Goal: Task Accomplishment & Management: Manage account settings

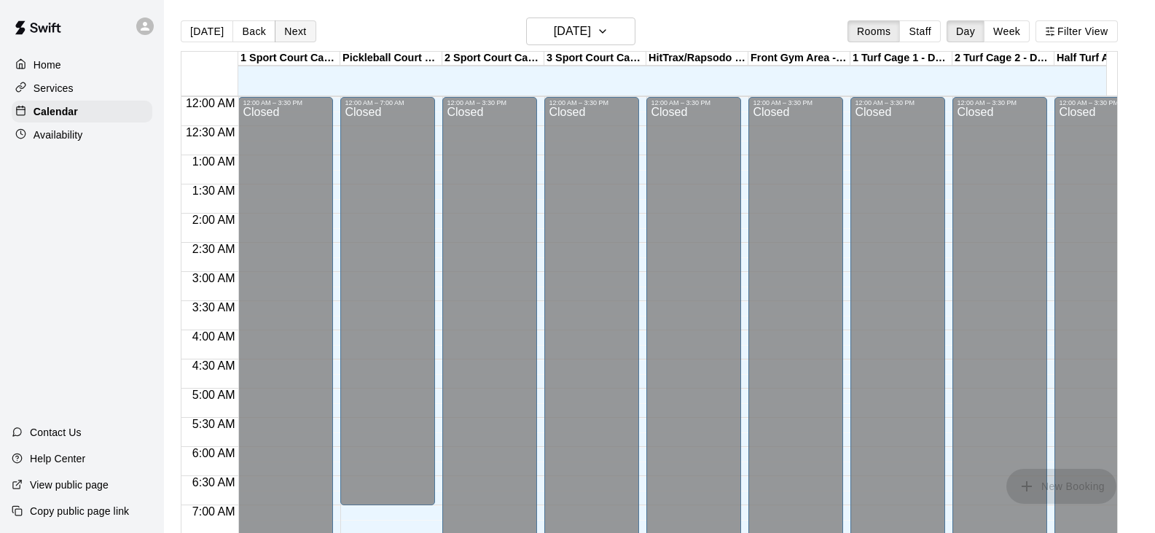
scroll to position [543, 0]
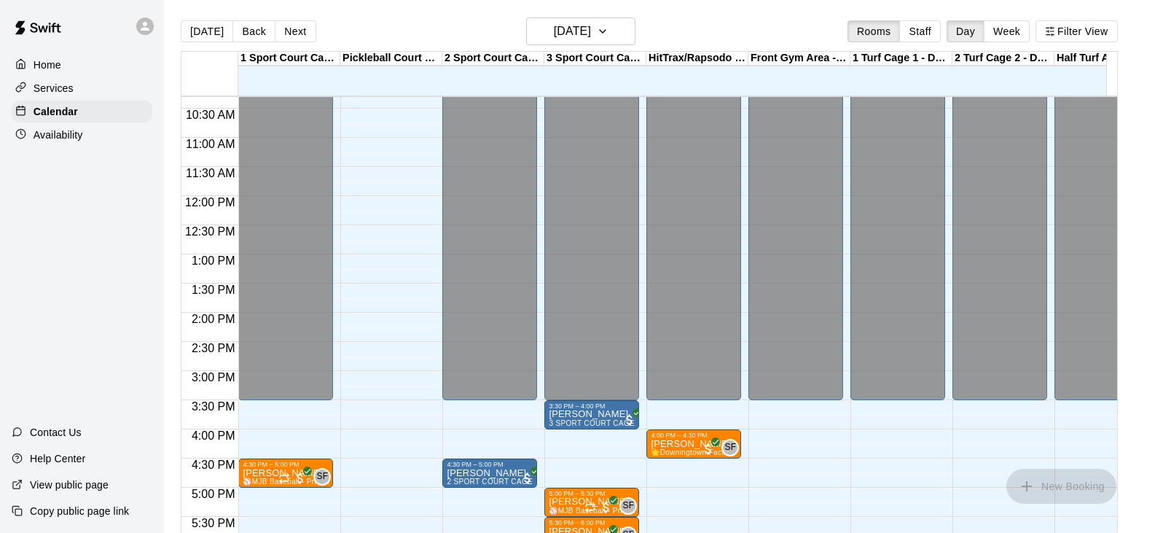
scroll to position [589, 0]
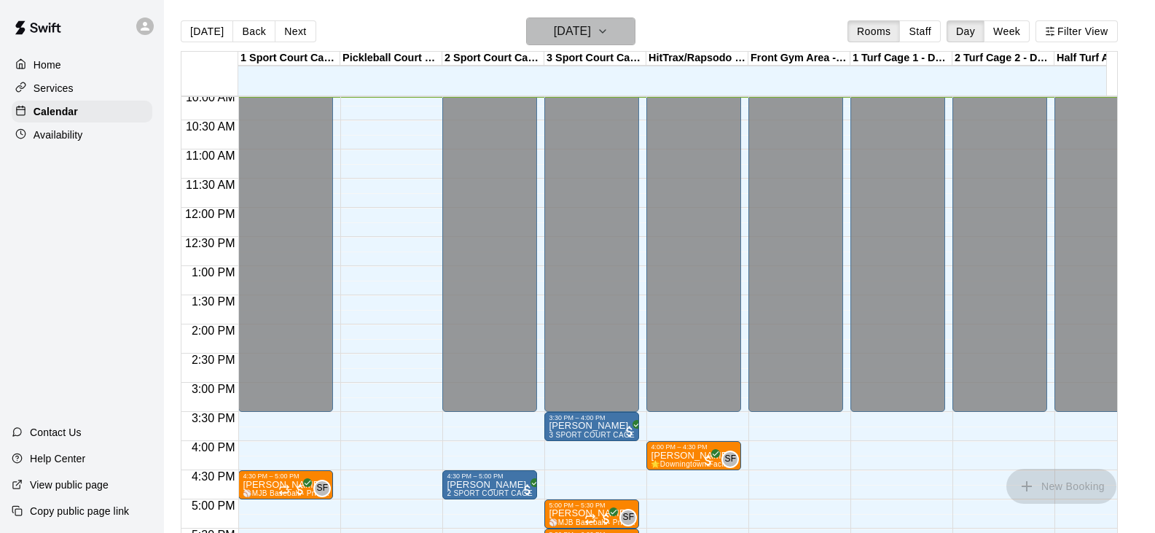
click at [591, 32] on h6 "[DATE]" at bounding box center [572, 31] width 37 height 20
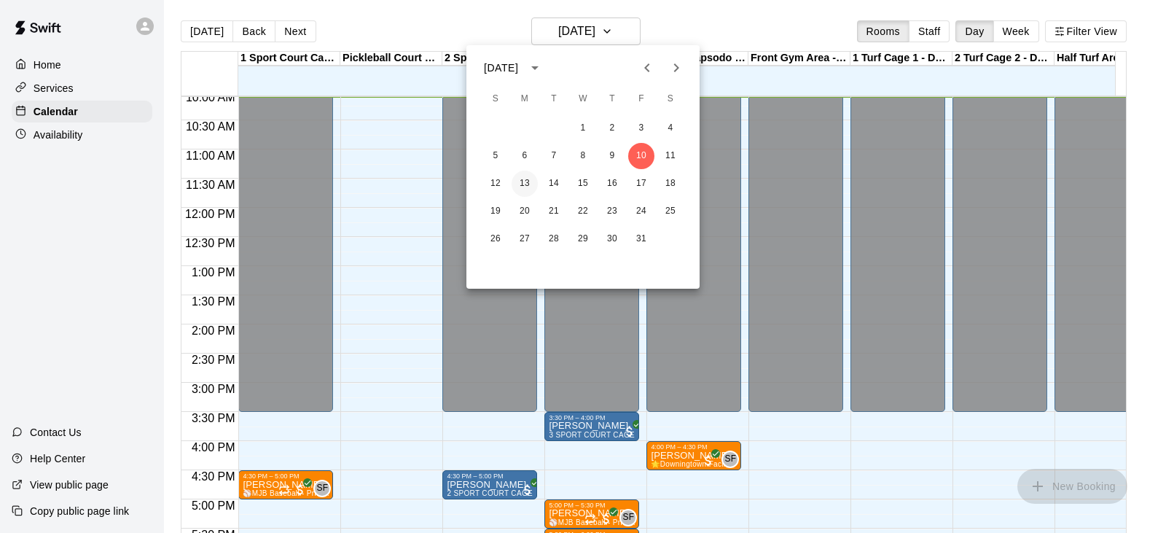
click at [520, 182] on button "13" at bounding box center [525, 184] width 26 height 26
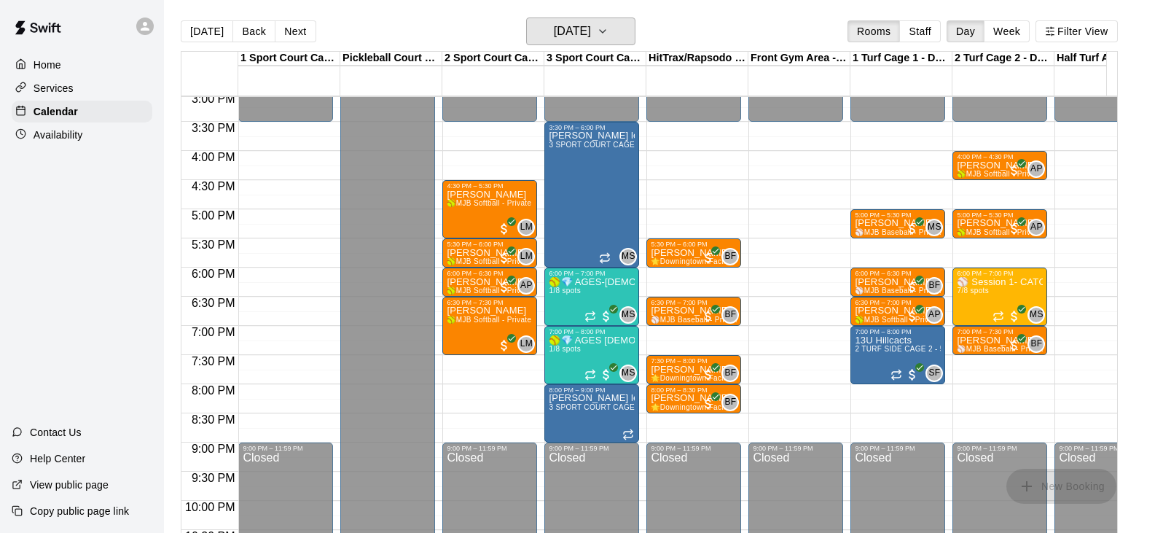
scroll to position [880, 0]
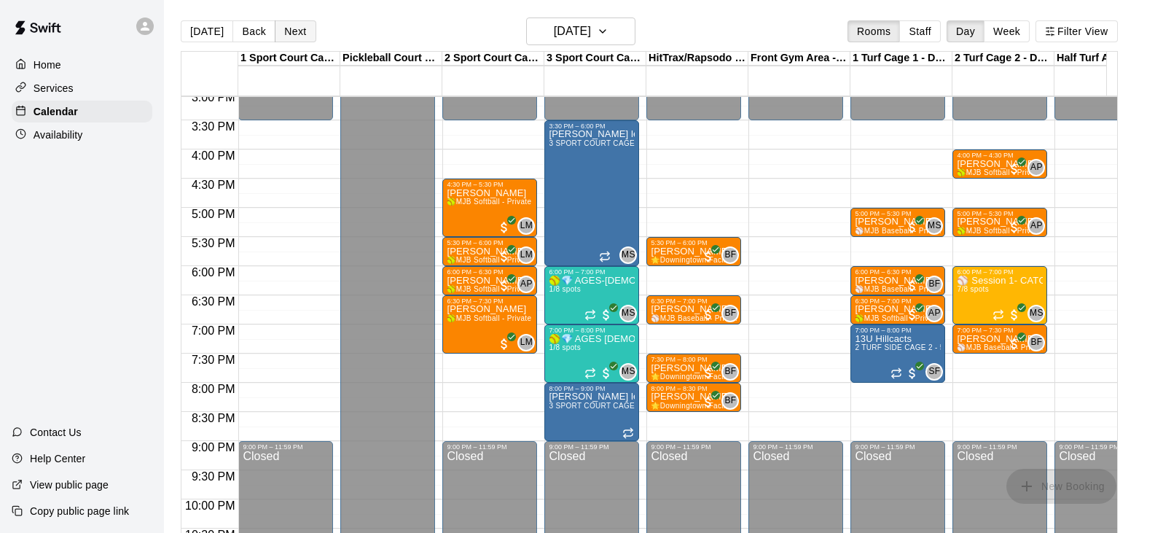
click at [294, 29] on button "Next" at bounding box center [295, 31] width 41 height 22
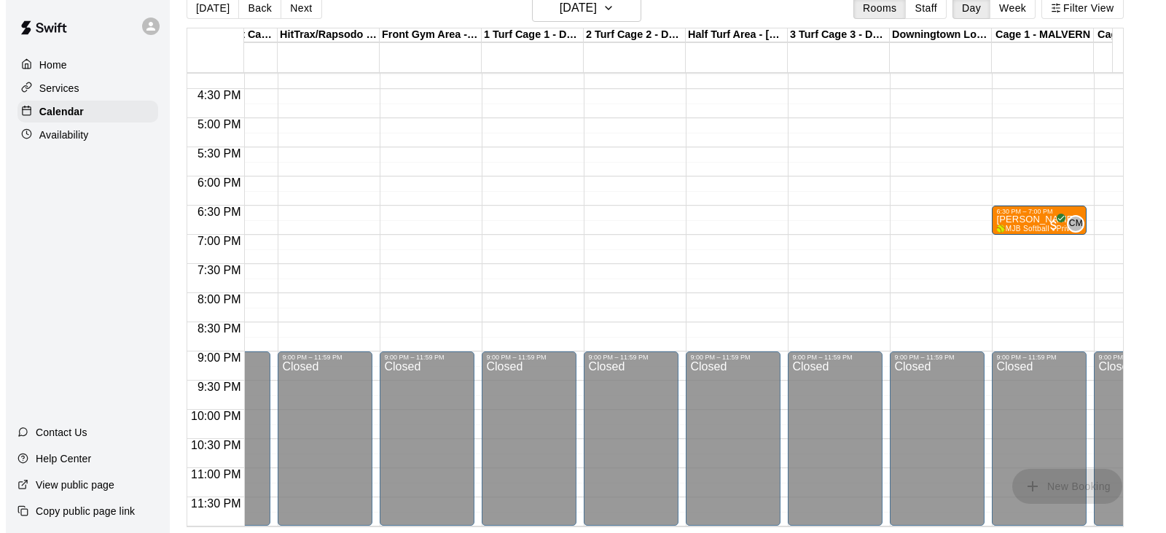
scroll to position [0, 0]
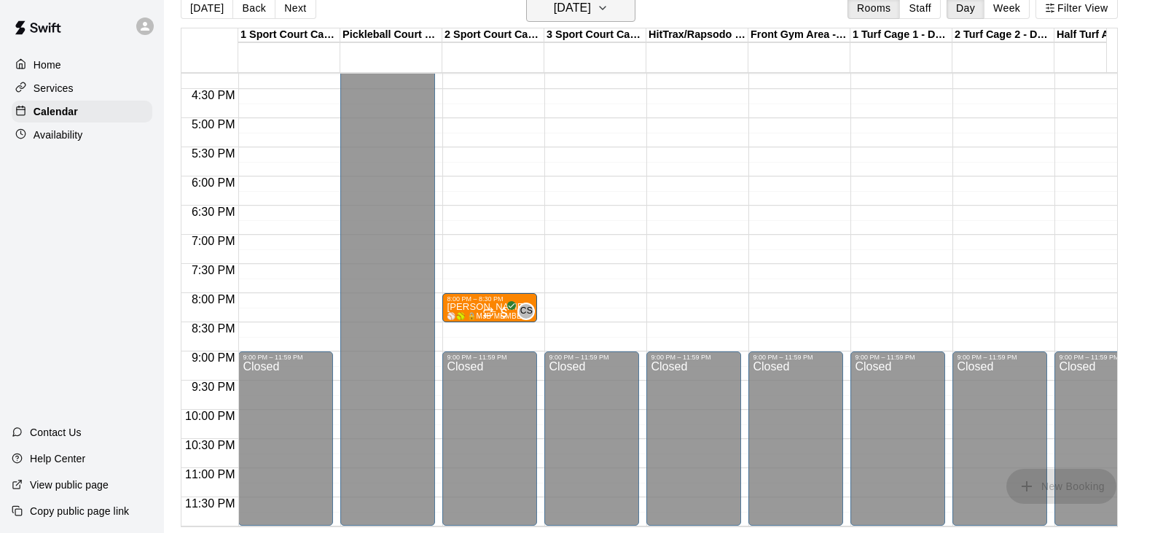
click at [591, 11] on h6 "Tuesday Oct 14" at bounding box center [572, 8] width 37 height 20
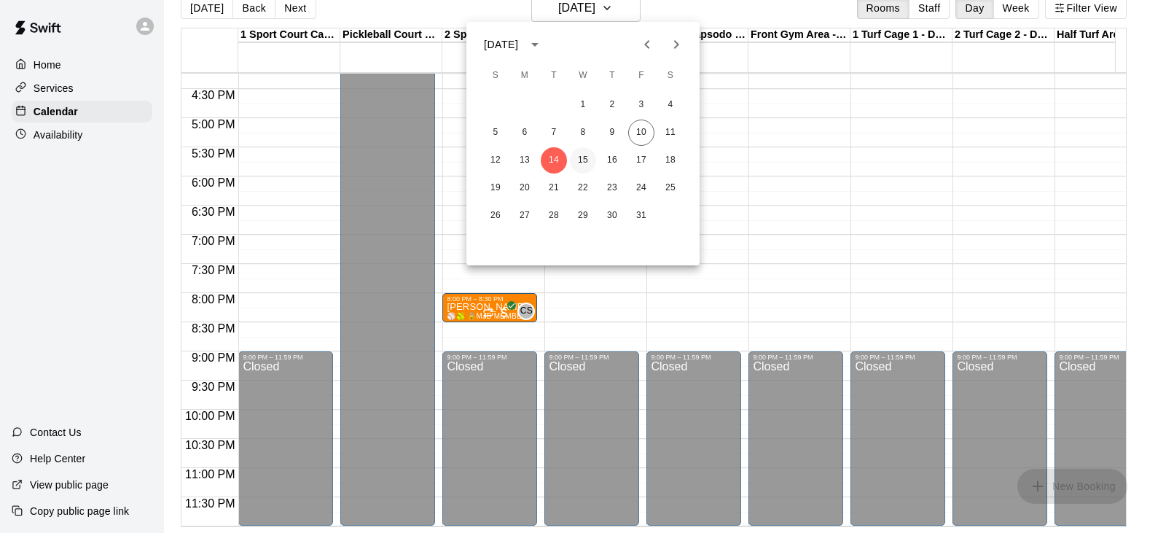
click at [579, 160] on button "15" at bounding box center [583, 160] width 26 height 26
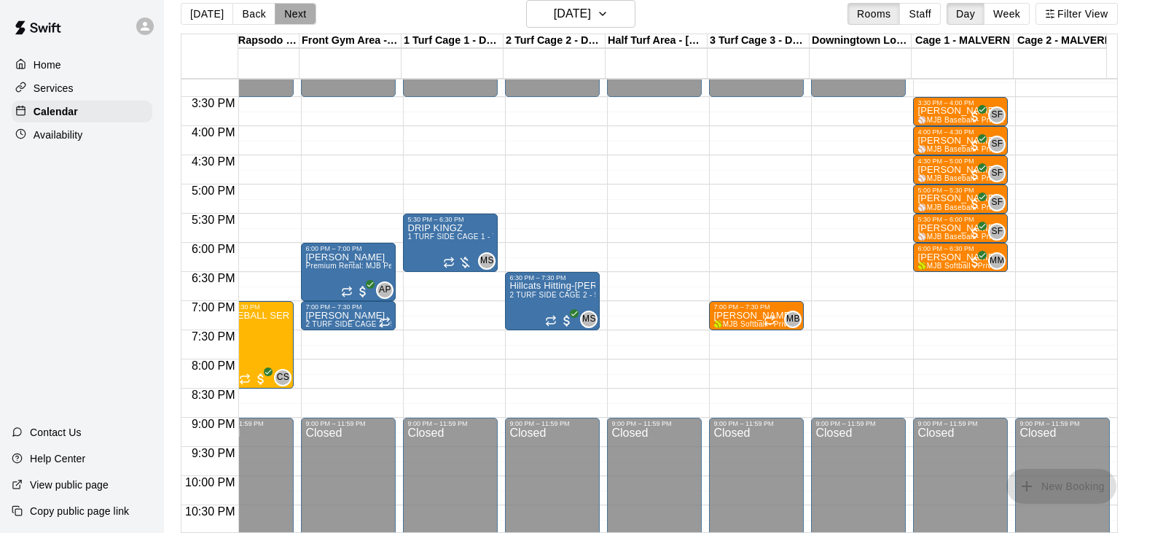
click at [296, 12] on button "Next" at bounding box center [295, 14] width 41 height 22
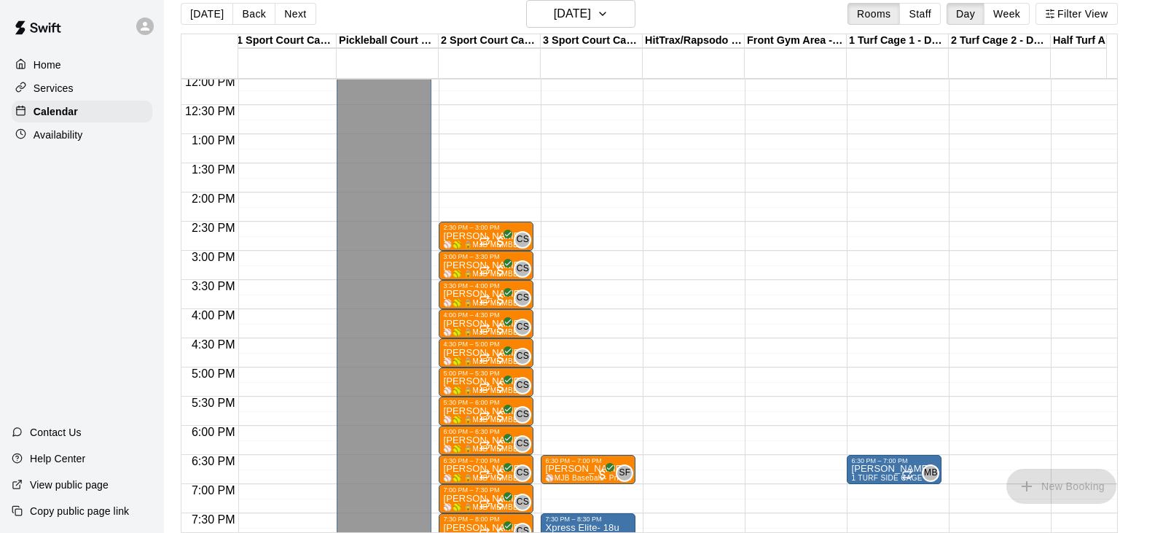
scroll to position [667, 4]
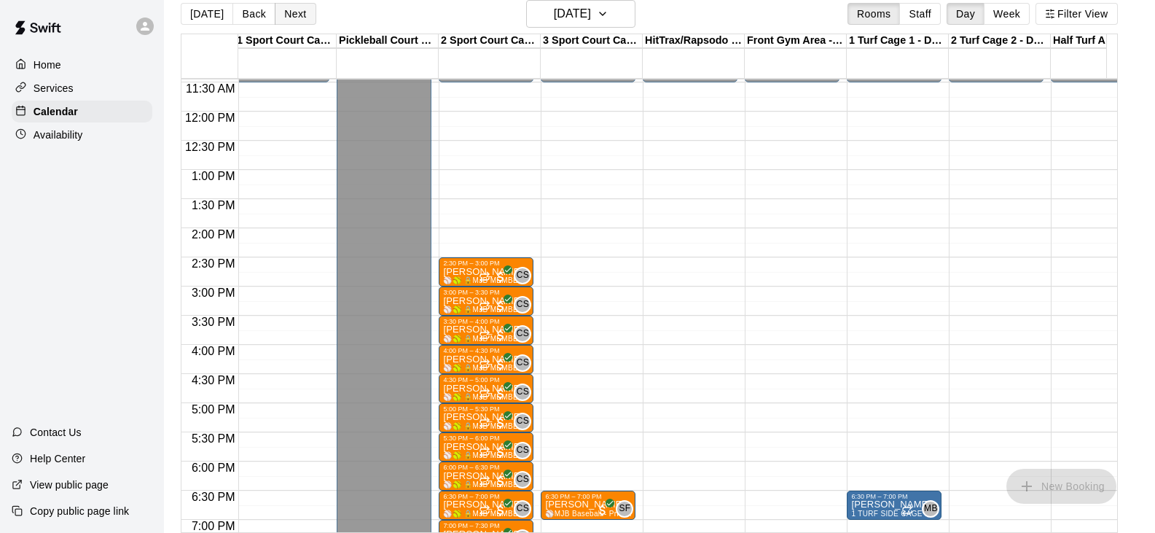
click at [299, 15] on button "Next" at bounding box center [295, 14] width 41 height 22
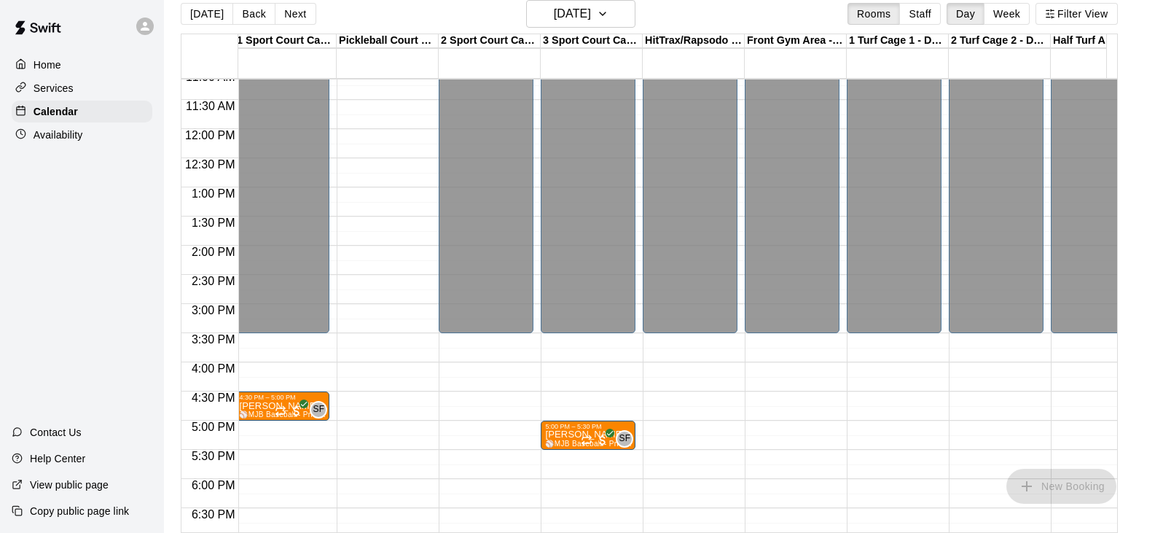
scroll to position [656, 4]
